Goal: Task Accomplishment & Management: Manage account settings

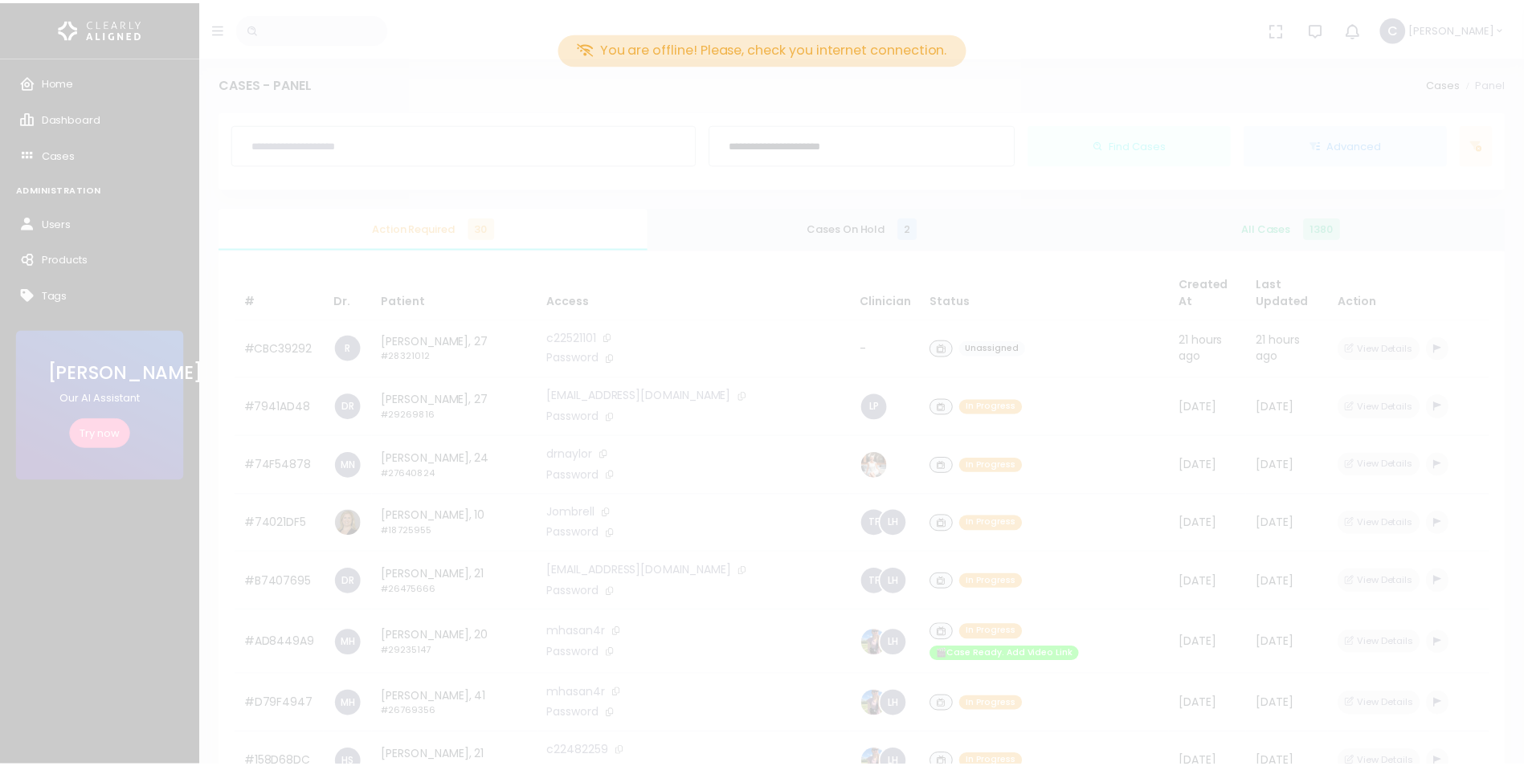
scroll to position [64, 0]
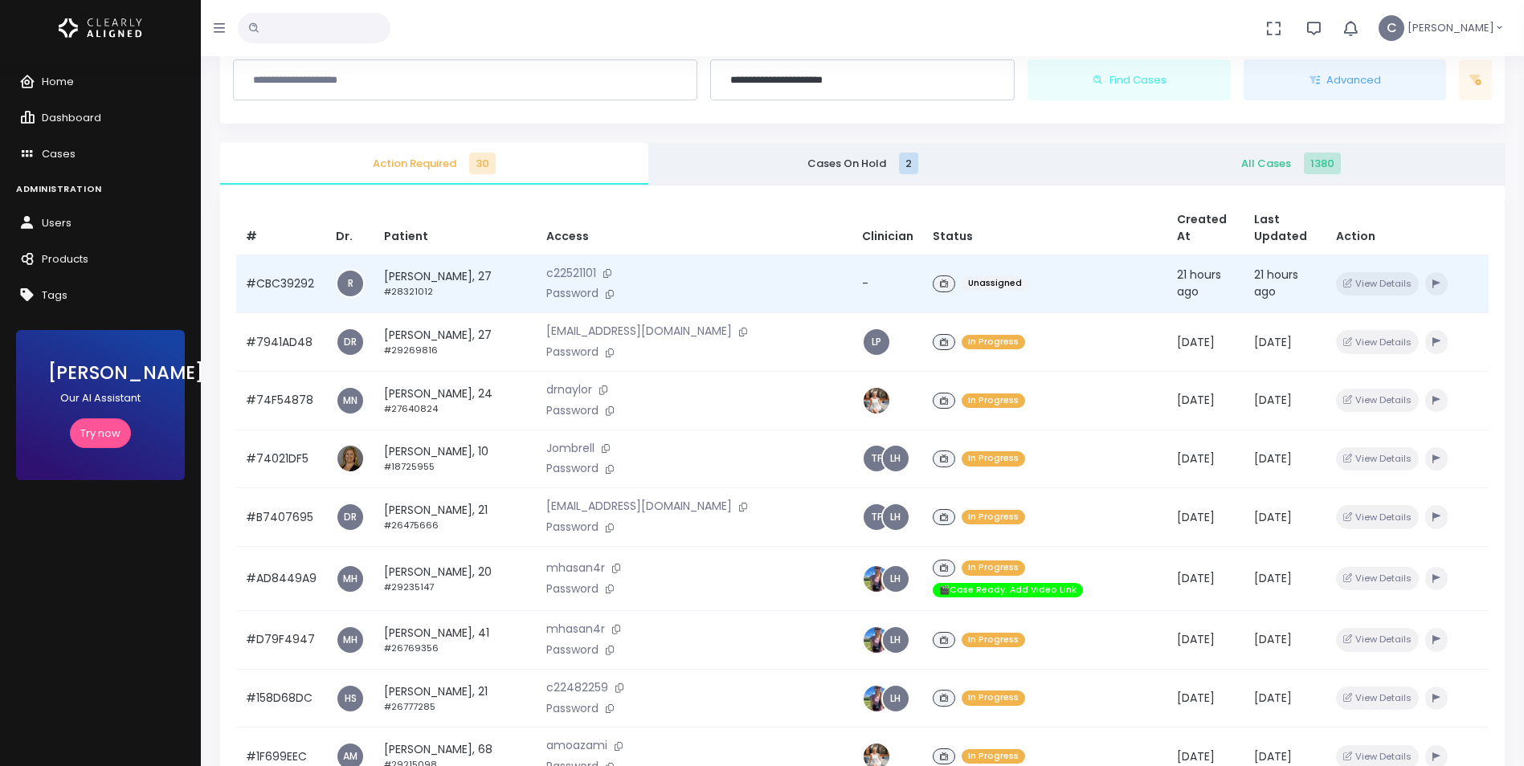
click at [1088, 288] on div "Unassigned" at bounding box center [1046, 283] width 226 height 23
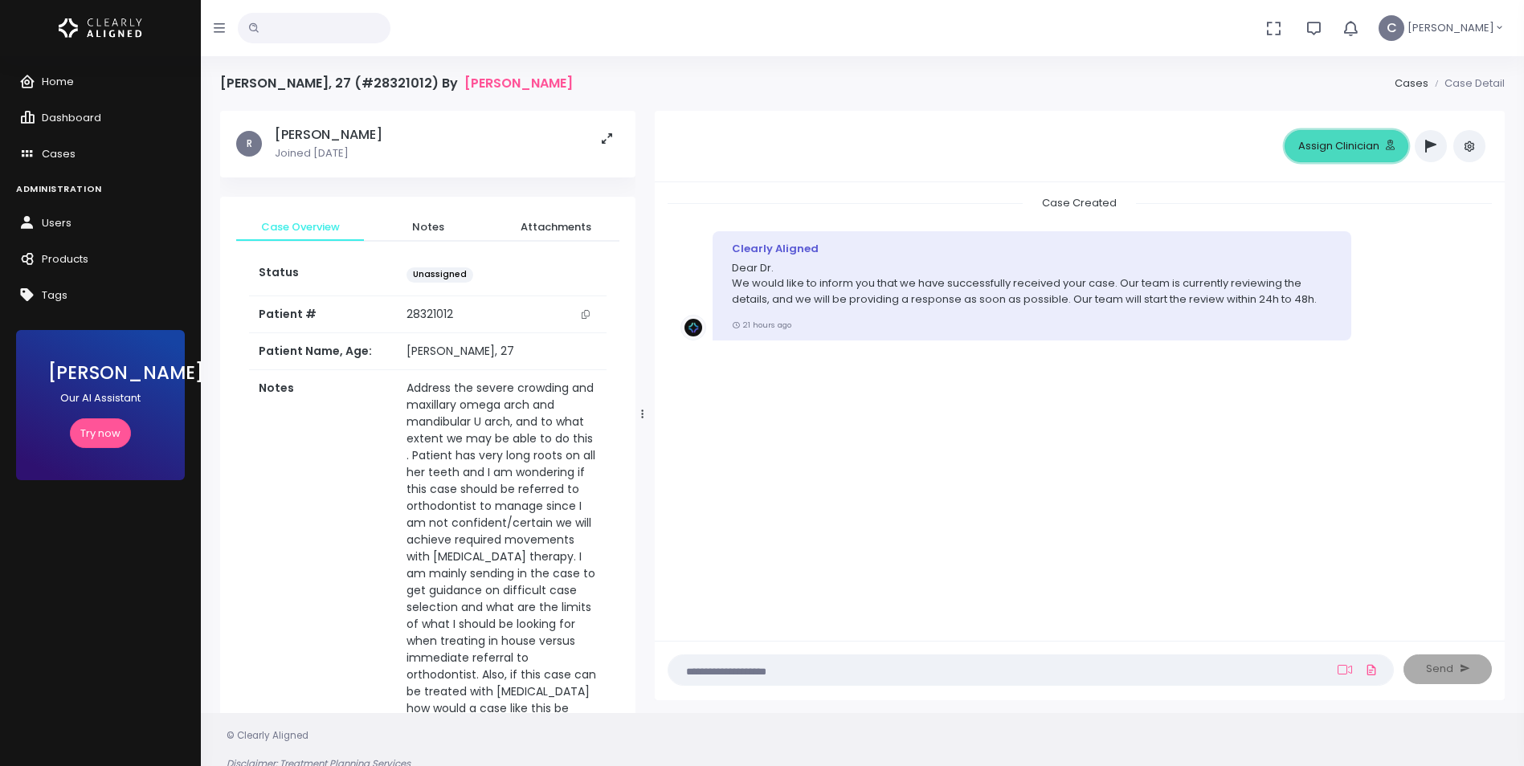
click at [1362, 150] on button "Assign Clinician" at bounding box center [1346, 146] width 124 height 32
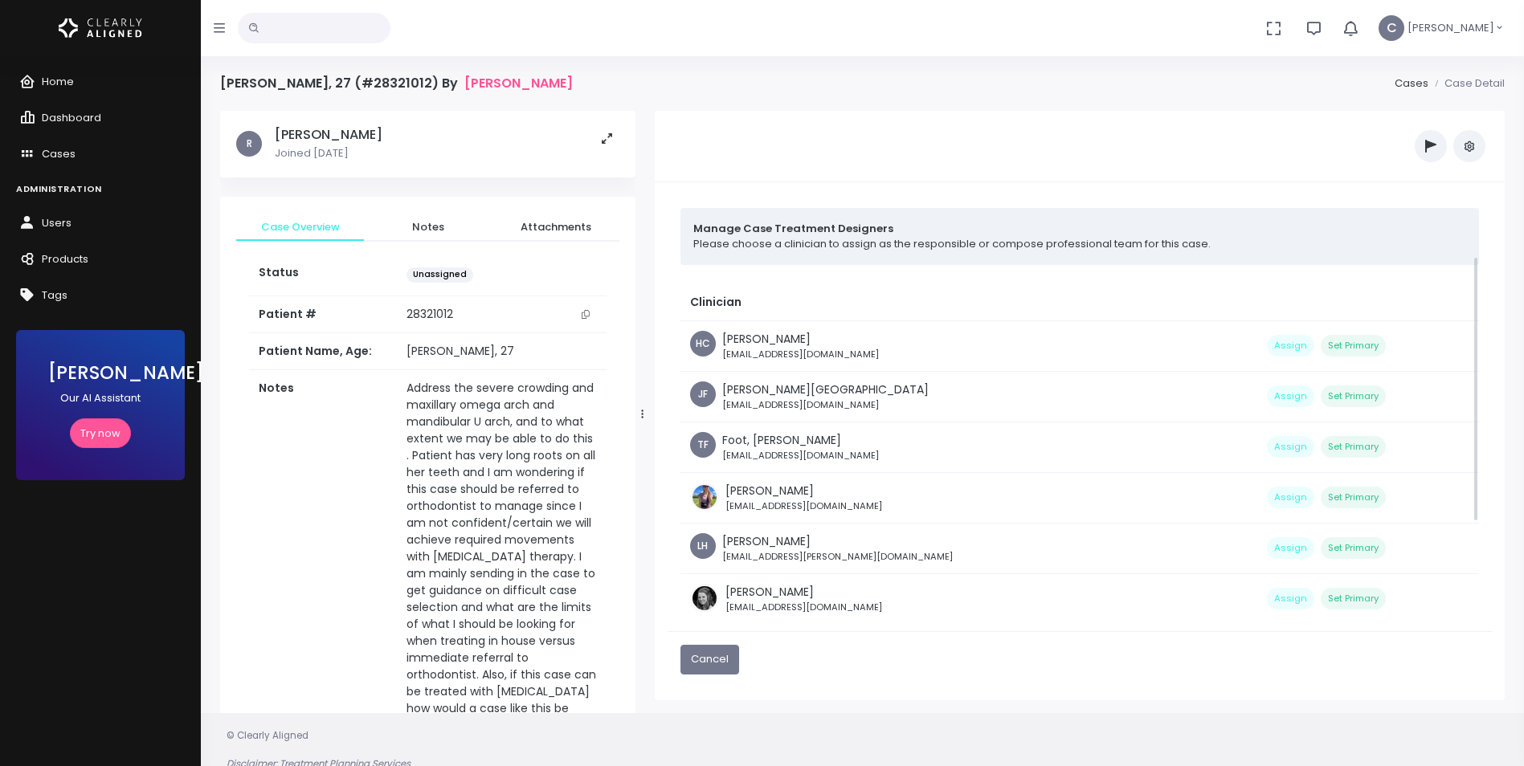
scroll to position [222, 0]
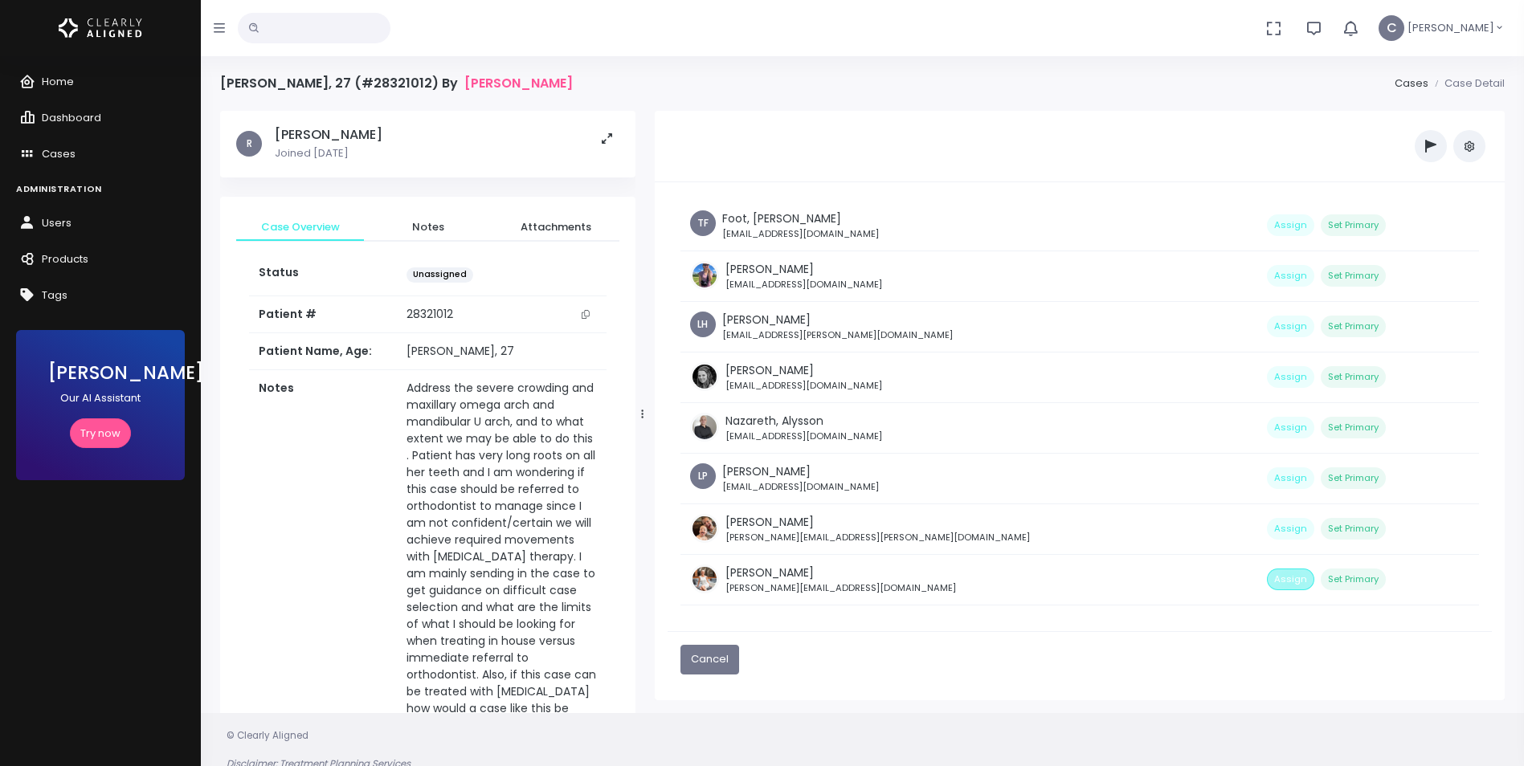
click at [1267, 583] on button "Assign" at bounding box center [1290, 580] width 47 height 22
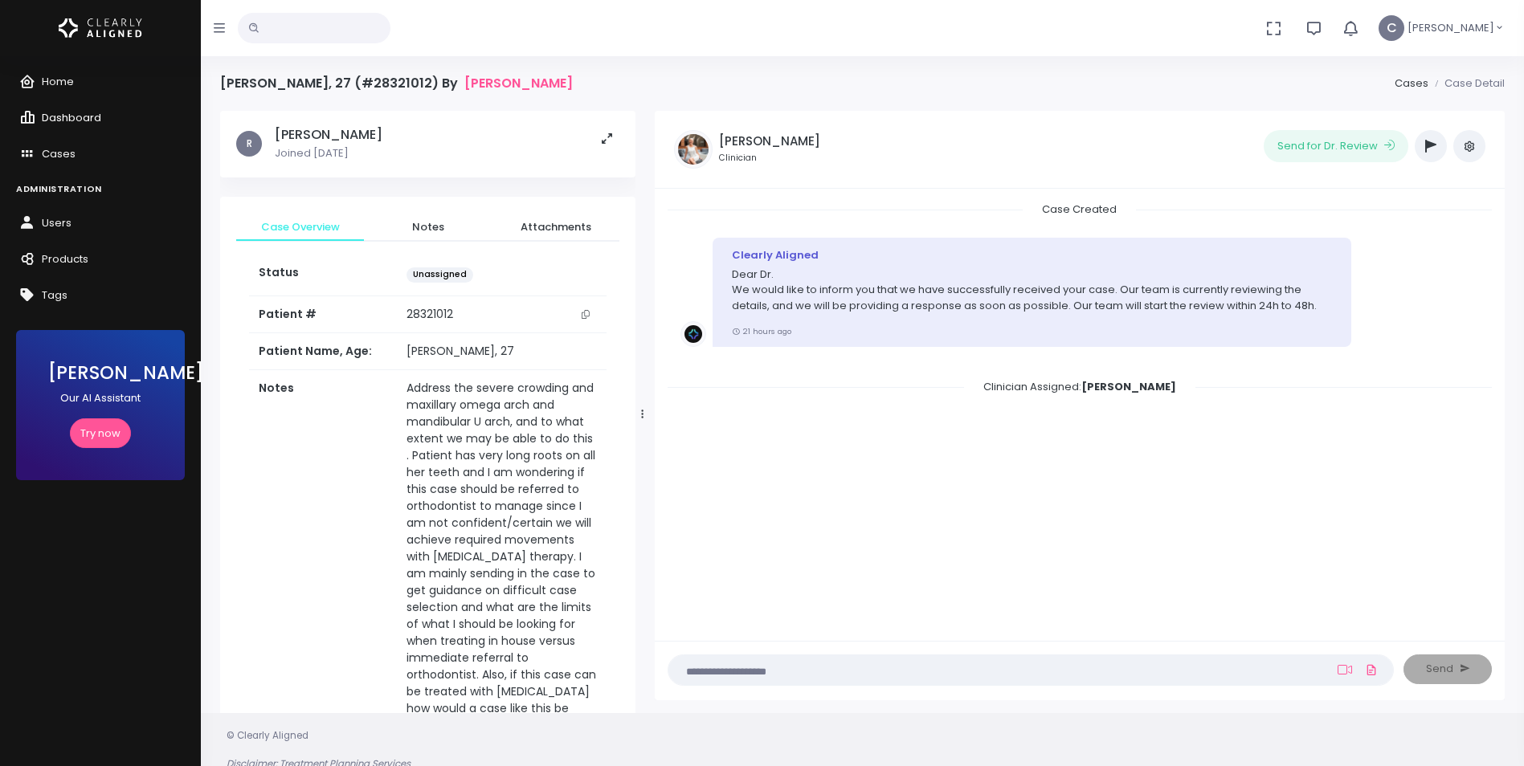
click at [60, 120] on span "Dashboard" at bounding box center [71, 117] width 59 height 15
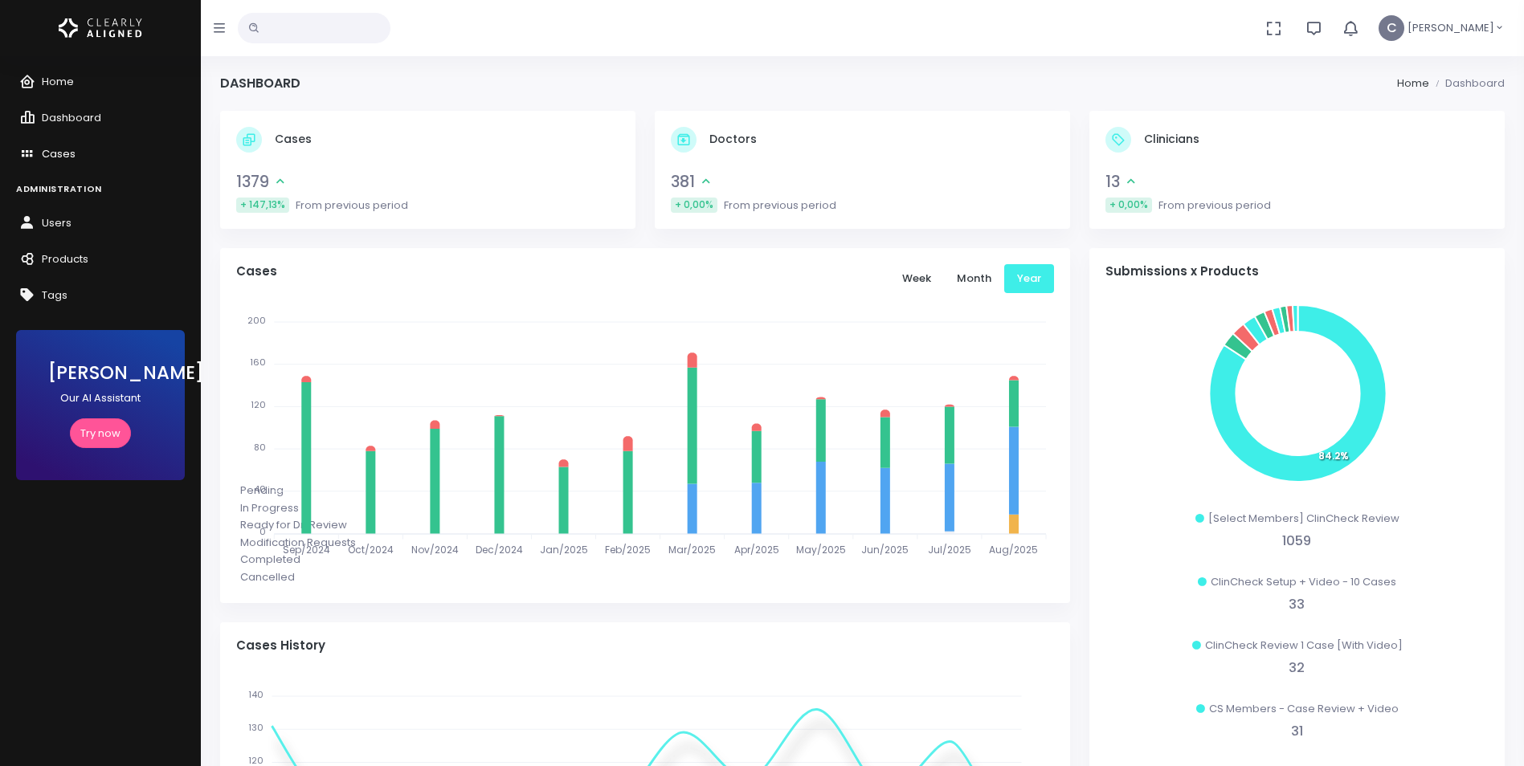
click at [55, 153] on span "Cases" at bounding box center [59, 153] width 34 height 15
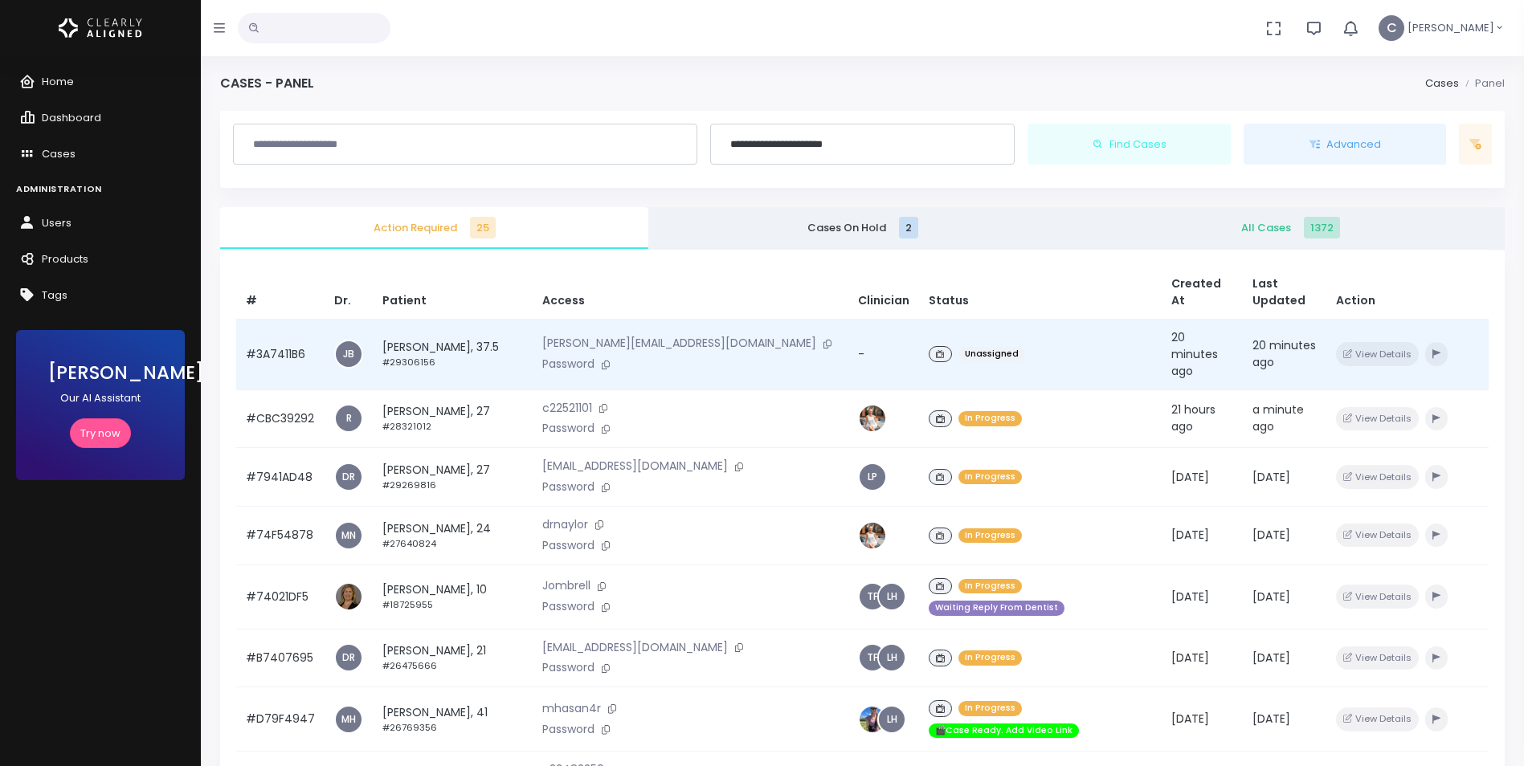
click at [1056, 353] on div "Unassigned" at bounding box center [1040, 354] width 223 height 23
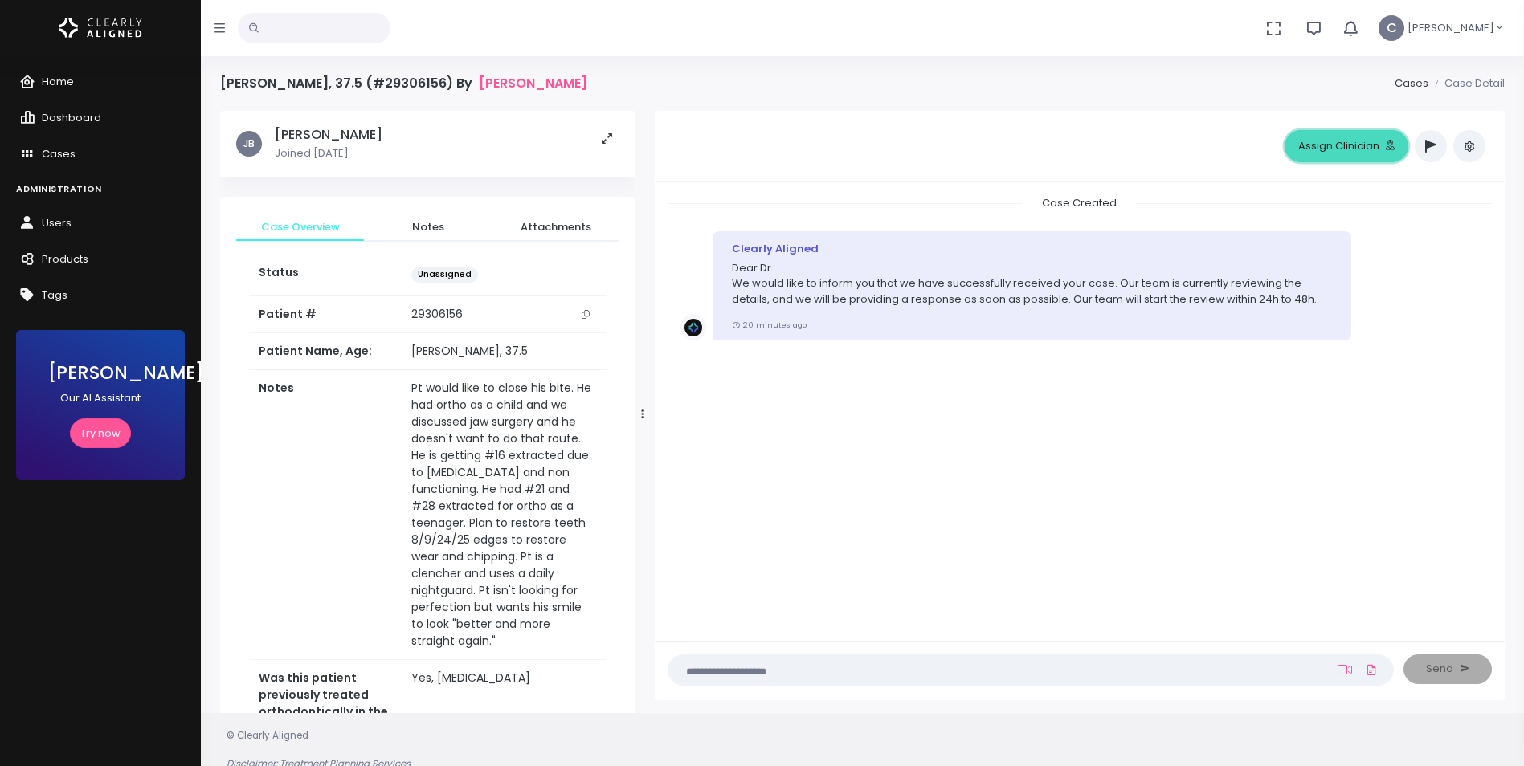
click at [1335, 151] on button "Assign Clinician" at bounding box center [1346, 146] width 124 height 32
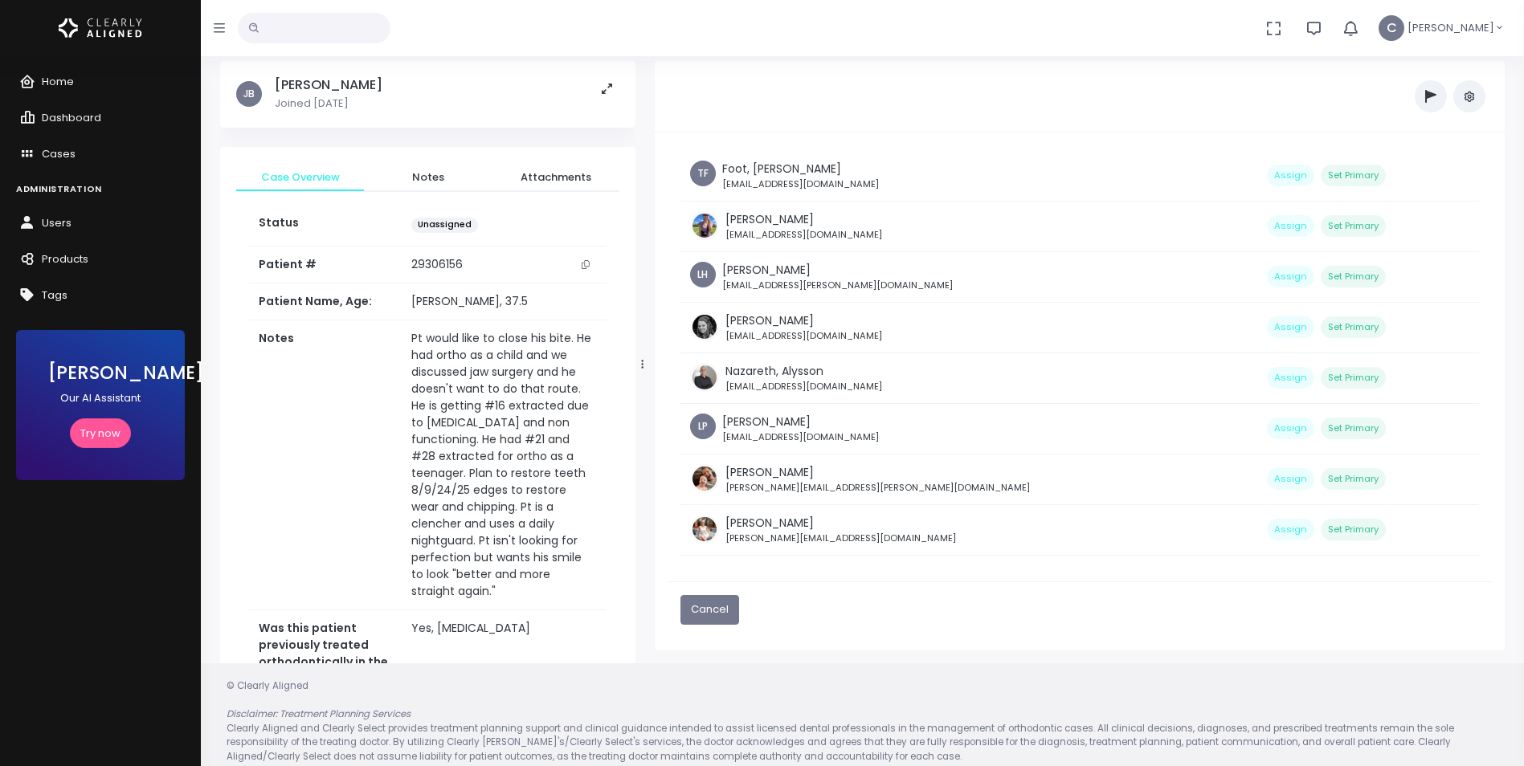
scroll to position [64, 0]
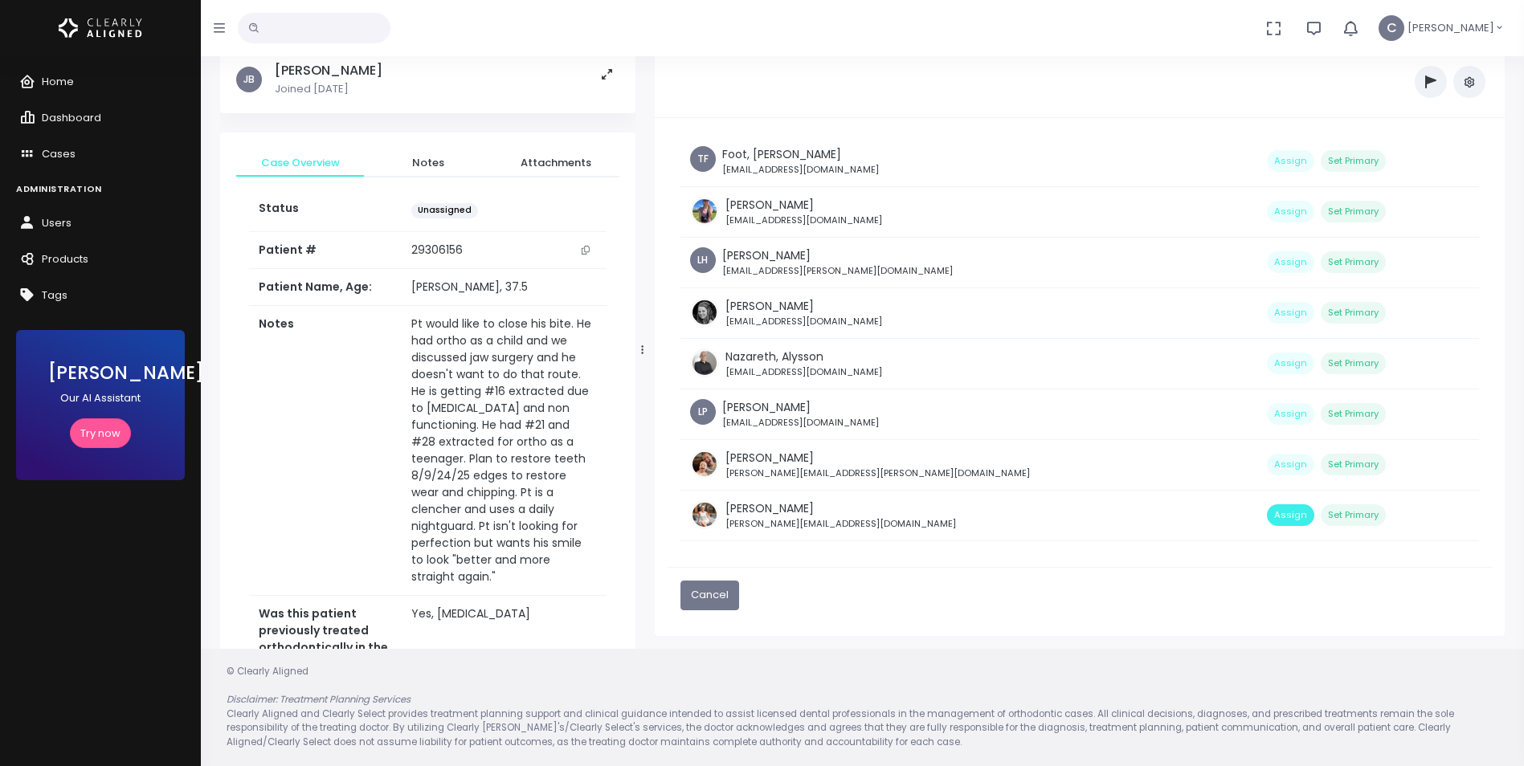
click at [1267, 514] on button "Assign" at bounding box center [1290, 515] width 47 height 22
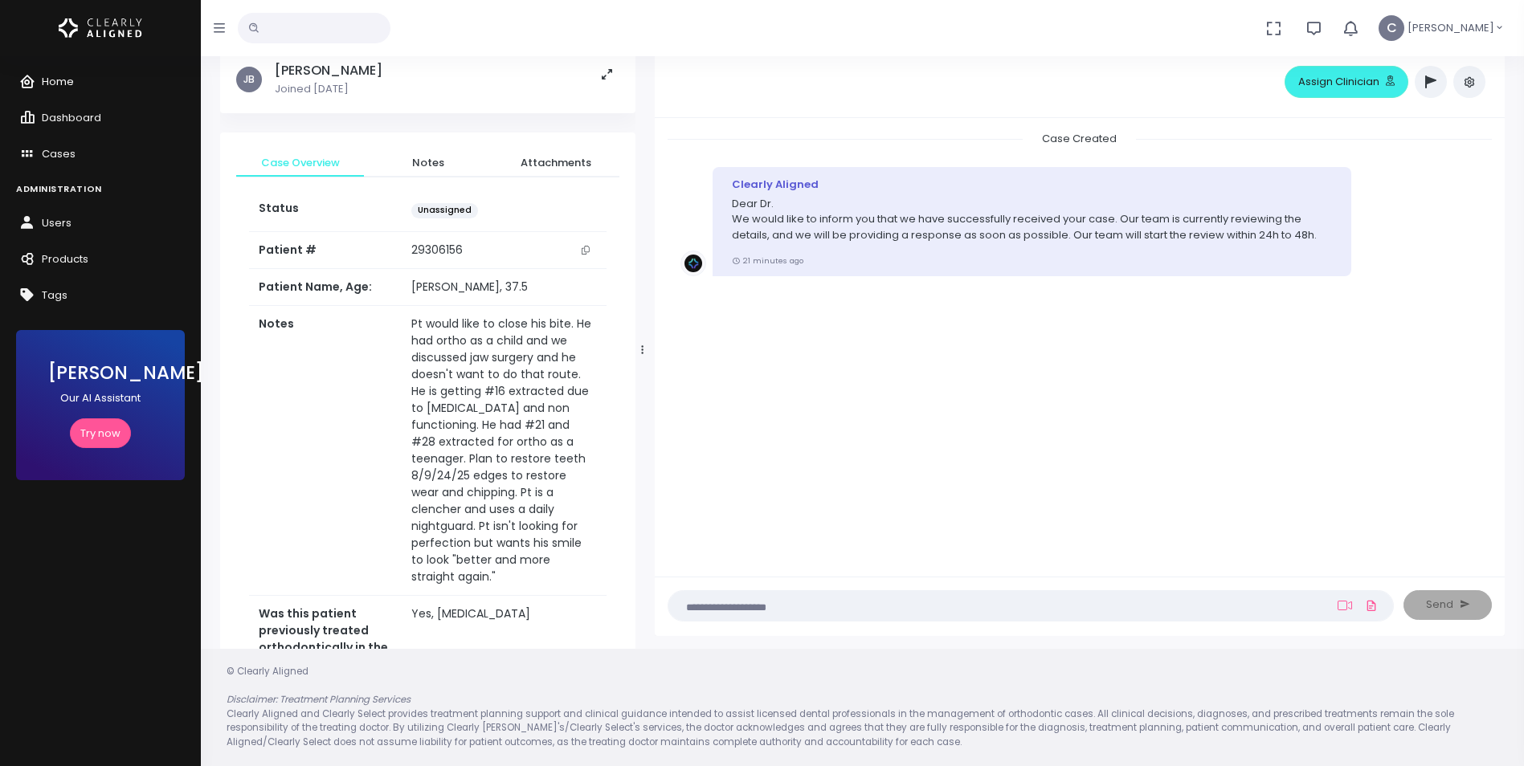
click at [60, 84] on span "Home" at bounding box center [58, 81] width 32 height 15
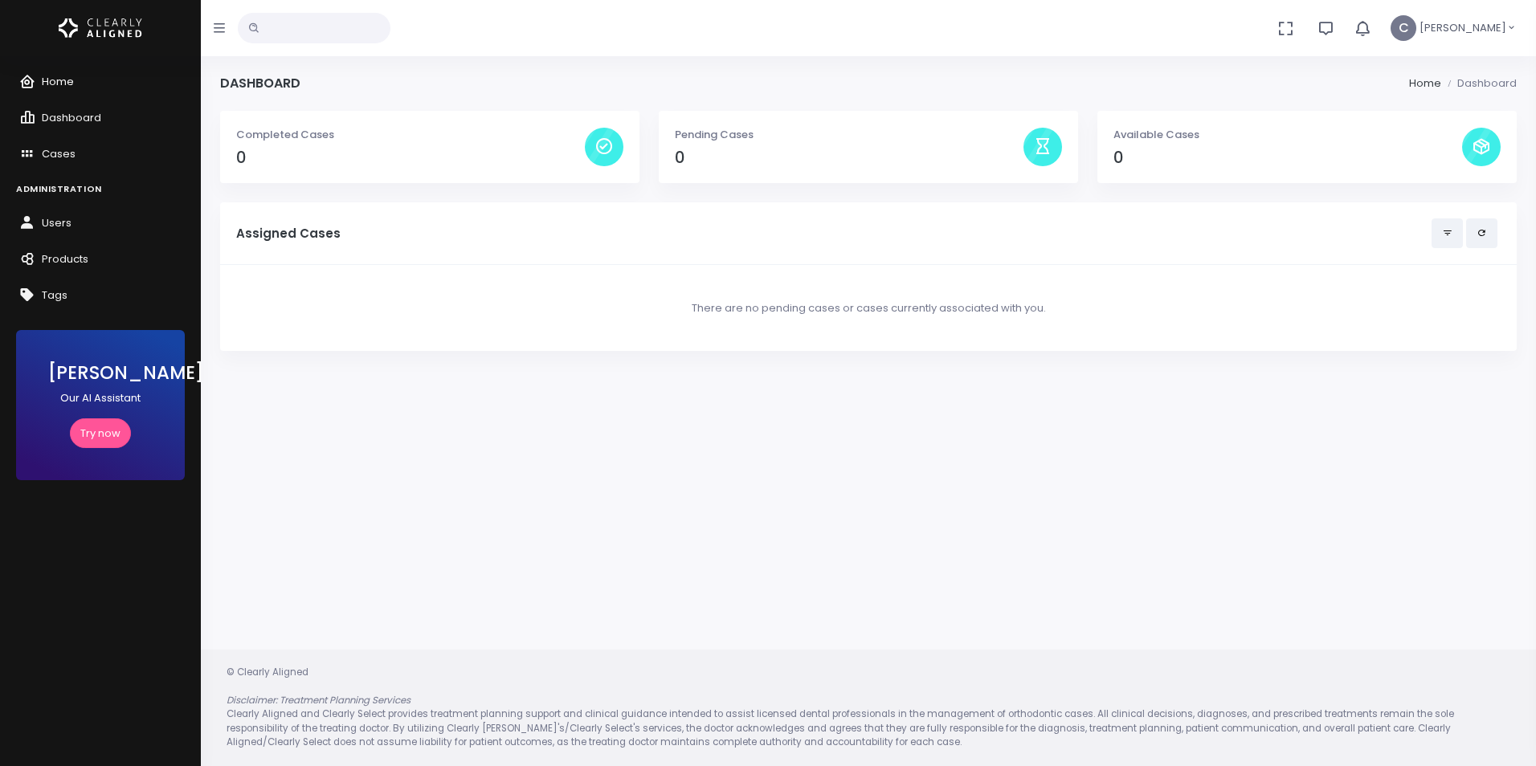
click at [60, 84] on span "Home" at bounding box center [58, 81] width 32 height 15
click at [51, 84] on span "Home" at bounding box center [58, 81] width 32 height 15
click at [55, 111] on span "Dashboard" at bounding box center [71, 117] width 59 height 15
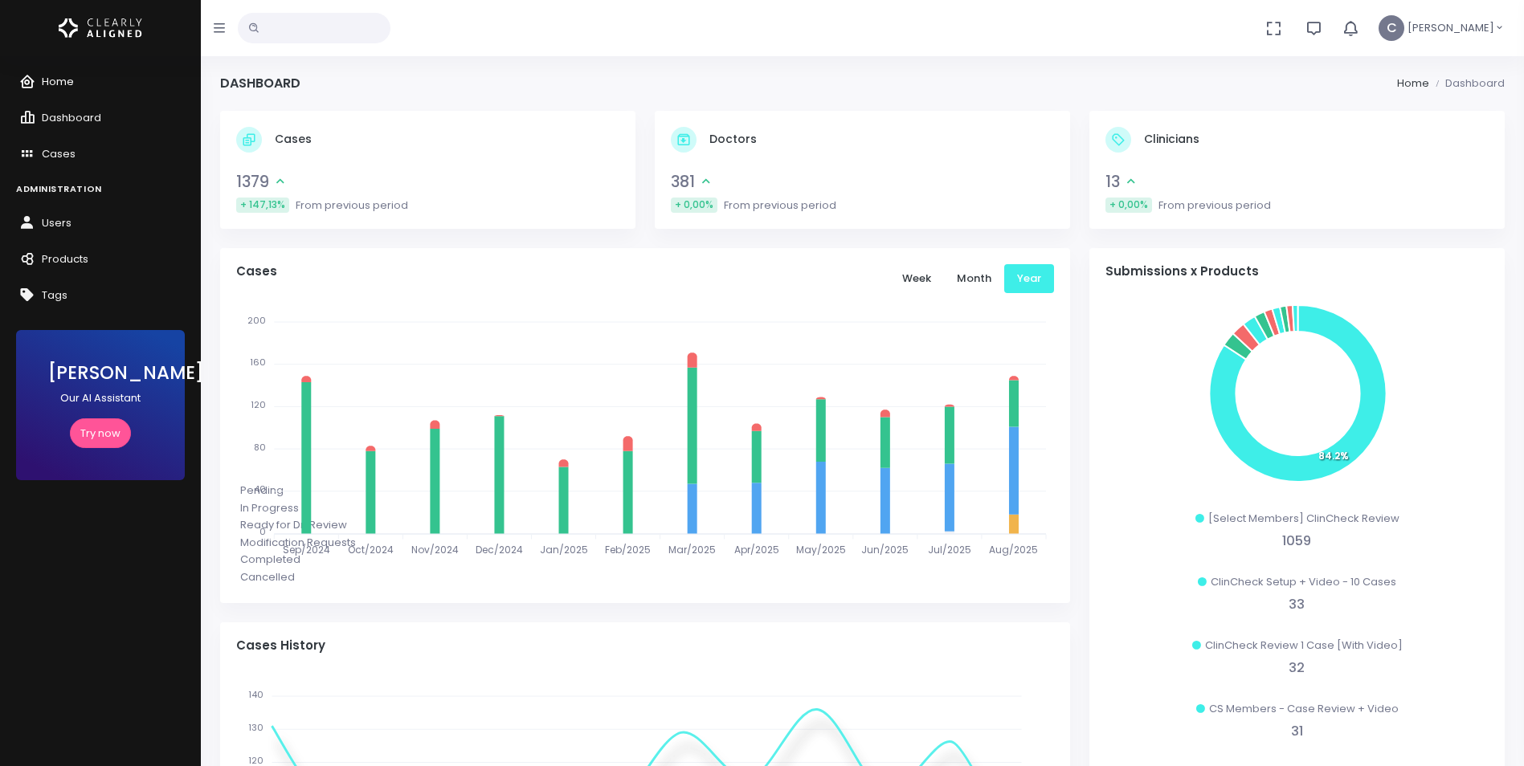
click at [56, 79] on span "Home" at bounding box center [58, 81] width 32 height 15
